Goal: Navigation & Orientation: Find specific page/section

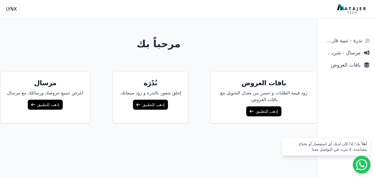
scroll to position [41, 0]
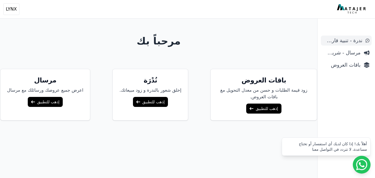
click at [339, 43] on span "ندرة - تنبية قارب علي النفاذ" at bounding box center [342, 41] width 39 height 8
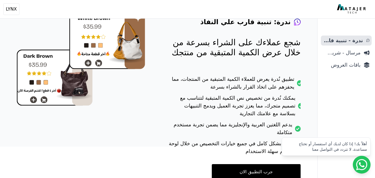
scroll to position [82, 0]
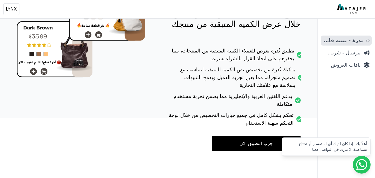
click at [263, 137] on link "جرب التطبيق الان" at bounding box center [256, 144] width 89 height 16
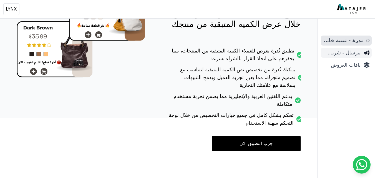
click at [361, 53] on link "مرسال - شريط دعاية" at bounding box center [346, 53] width 51 height 10
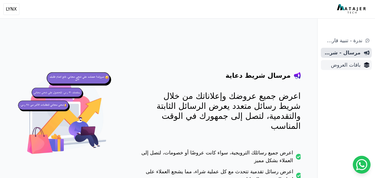
click at [355, 66] on span "باقات العروض" at bounding box center [341, 65] width 37 height 8
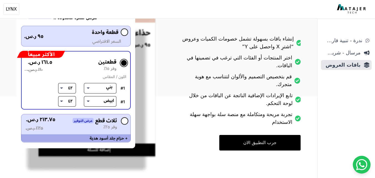
scroll to position [111, 0]
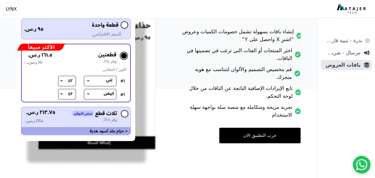
click at [297, 134] on link "جرب التطبيق الان" at bounding box center [259, 136] width 81 height 16
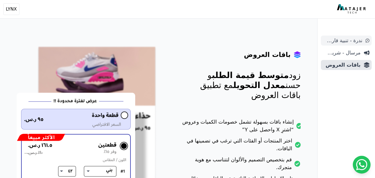
scroll to position [0, 0]
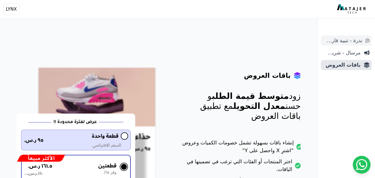
click at [333, 38] on span "ندرة - تنبية قارب علي النفاذ" at bounding box center [342, 41] width 39 height 8
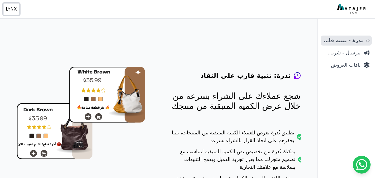
click at [6, 11] on span "LYNX" at bounding box center [11, 9] width 11 height 7
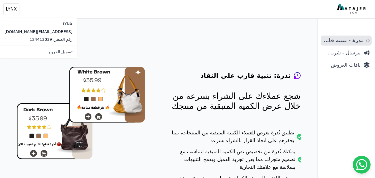
click at [359, 14] on img at bounding box center [352, 9] width 30 height 10
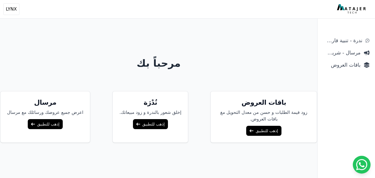
click at [47, 126] on link "إذهب للتطبيق" at bounding box center [45, 124] width 35 height 10
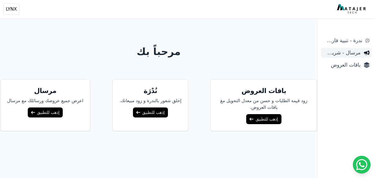
scroll to position [22, 0]
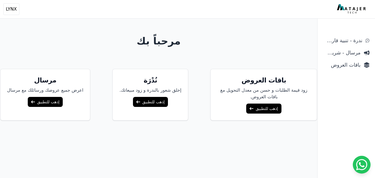
click at [349, 9] on img at bounding box center [352, 9] width 30 height 10
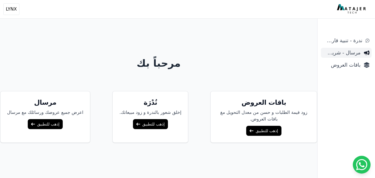
click at [352, 56] on span "مرسال - شريط دعاية" at bounding box center [341, 53] width 37 height 8
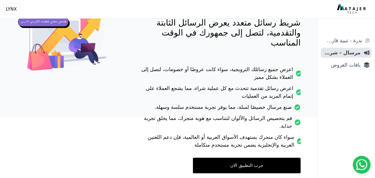
scroll to position [95, 0]
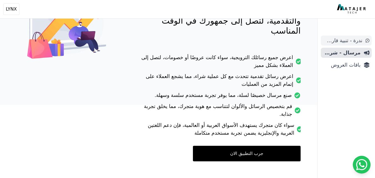
click at [354, 44] on span "ندرة - تنبية قارب علي النفاذ" at bounding box center [342, 41] width 39 height 8
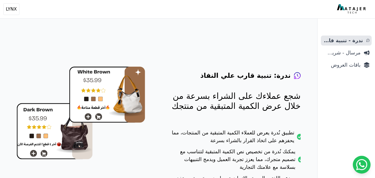
scroll to position [82, 0]
